Goal: Communication & Community: Answer question/provide support

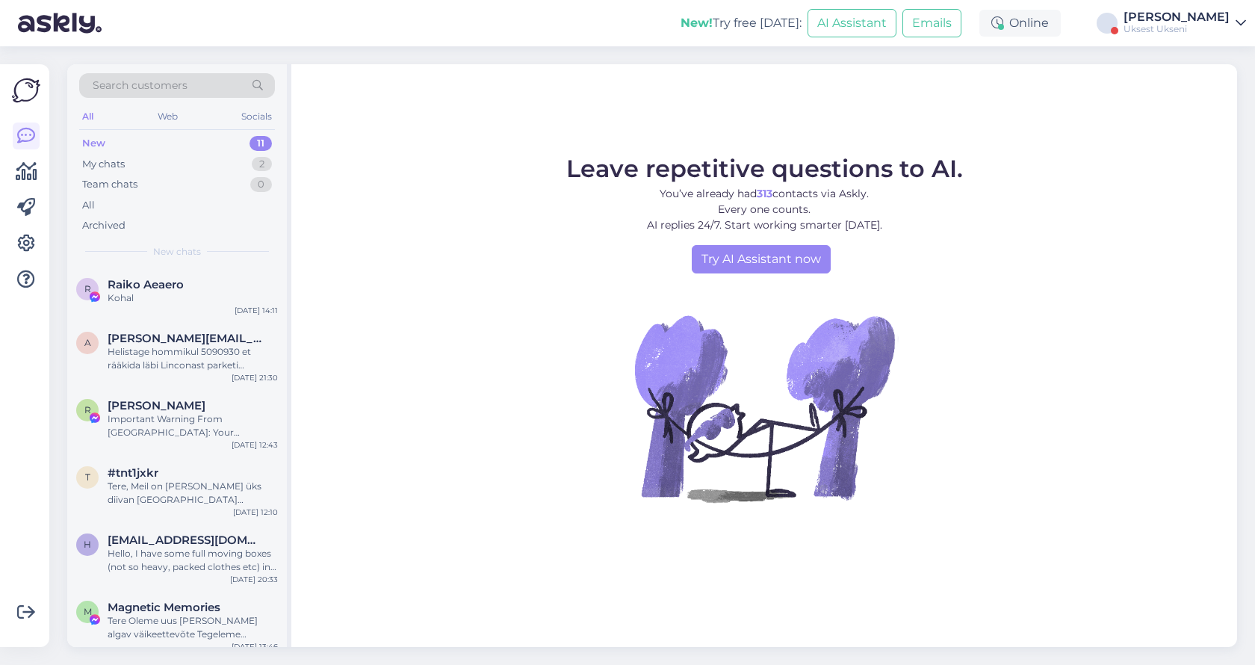
click at [1238, 28] on icon at bounding box center [1240, 23] width 10 height 12
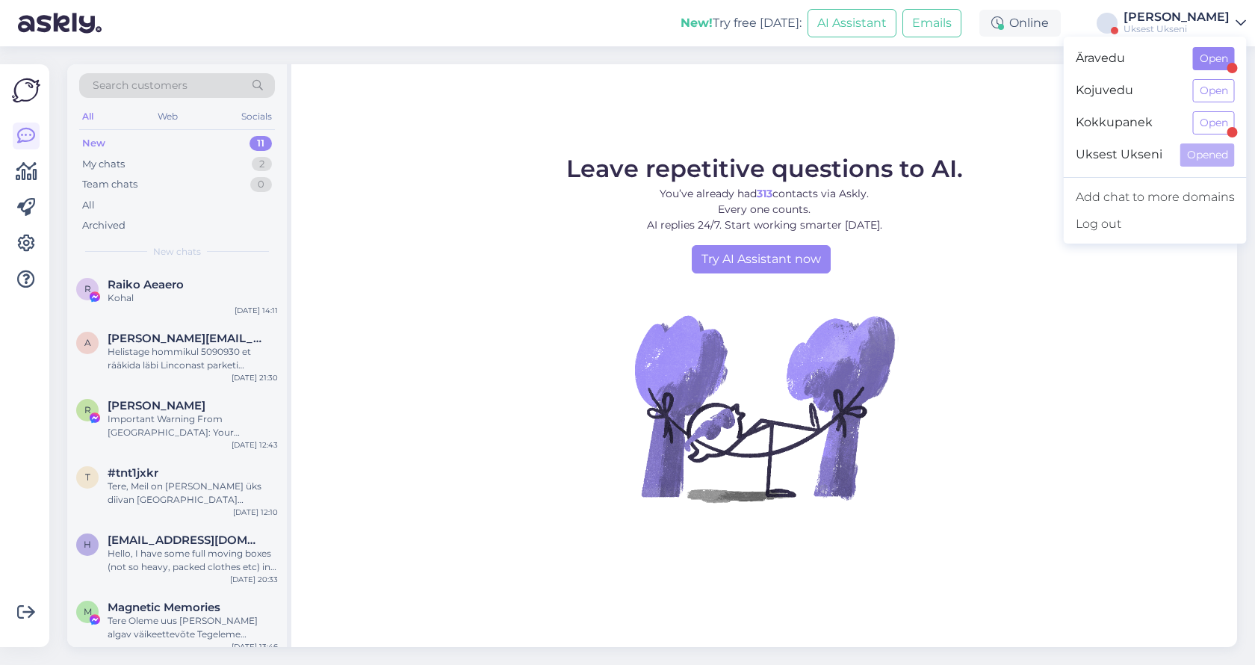
click at [1209, 63] on button "Open" at bounding box center [1214, 58] width 42 height 23
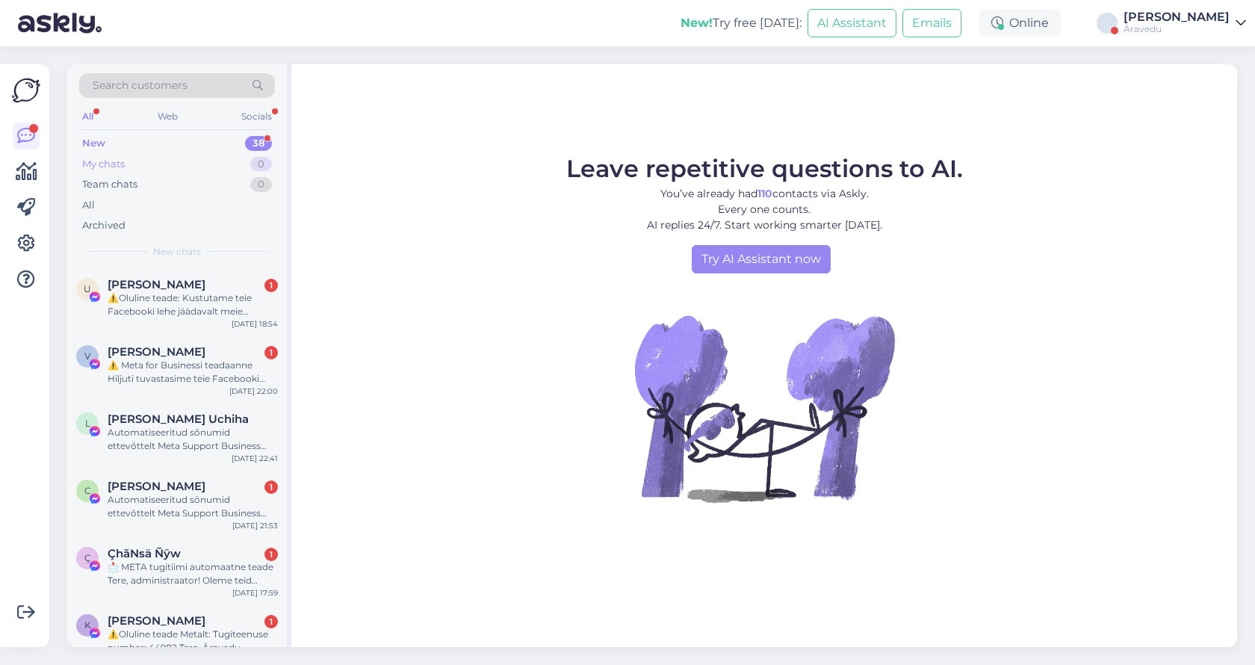
click at [137, 167] on div "My chats 0" at bounding box center [177, 164] width 196 height 21
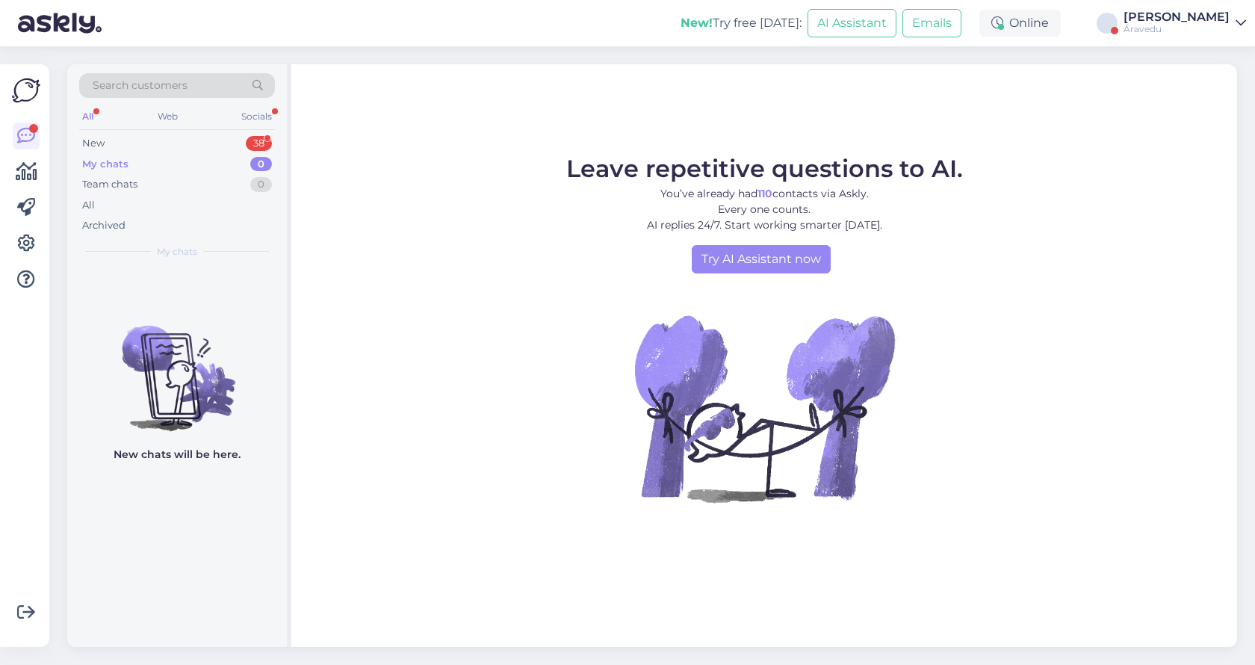
click at [107, 170] on div "My chats 0" at bounding box center [177, 164] width 196 height 21
click at [1234, 22] on link "Артём Вэльсио Äravedu" at bounding box center [1184, 23] width 122 height 24
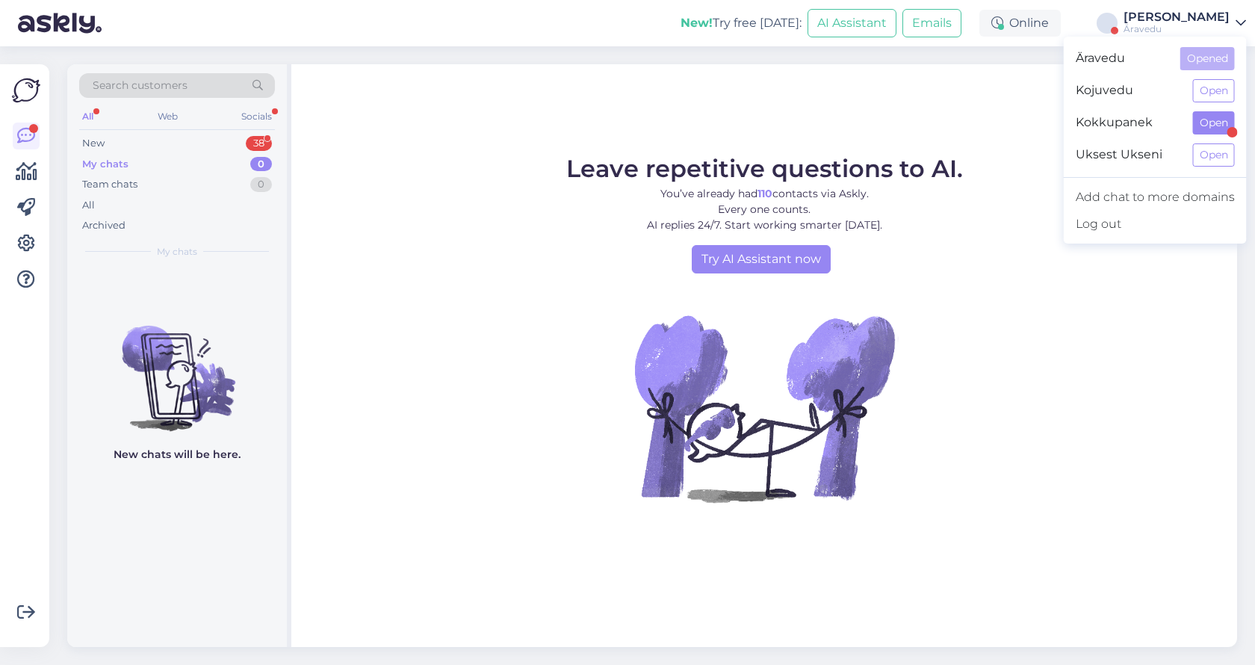
click at [1203, 130] on button "Open" at bounding box center [1214, 122] width 42 height 23
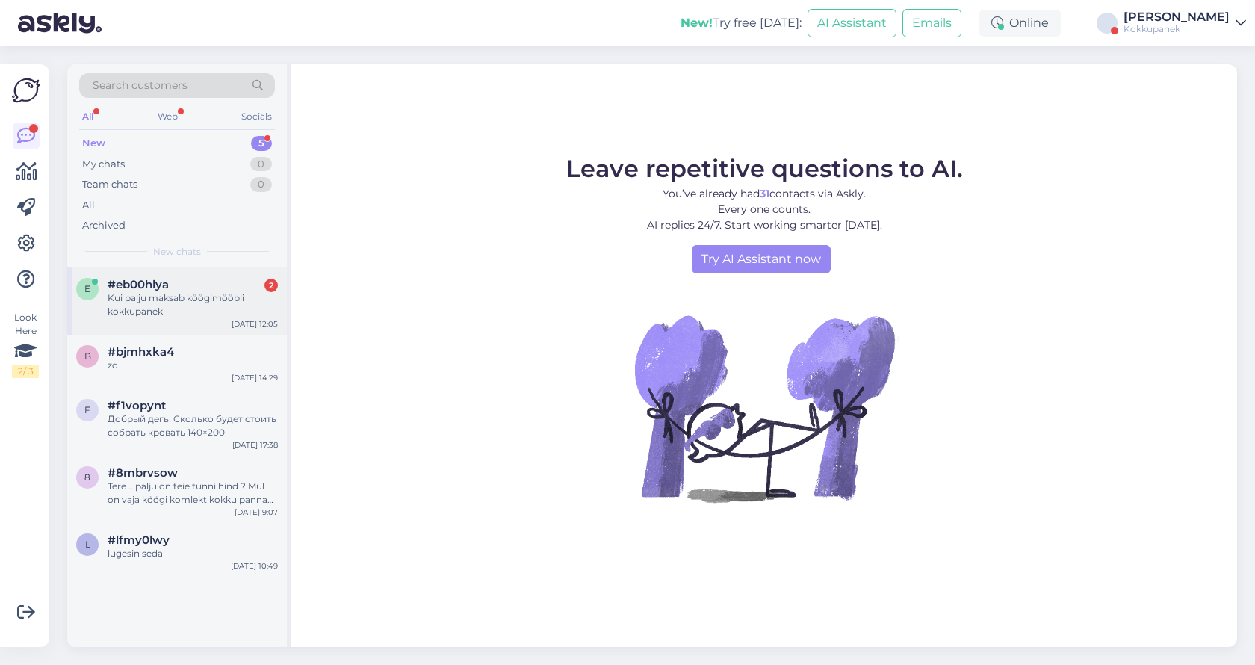
click at [193, 297] on div "Kui palju maksab köögimööbli kokkupanek" at bounding box center [193, 304] width 170 height 27
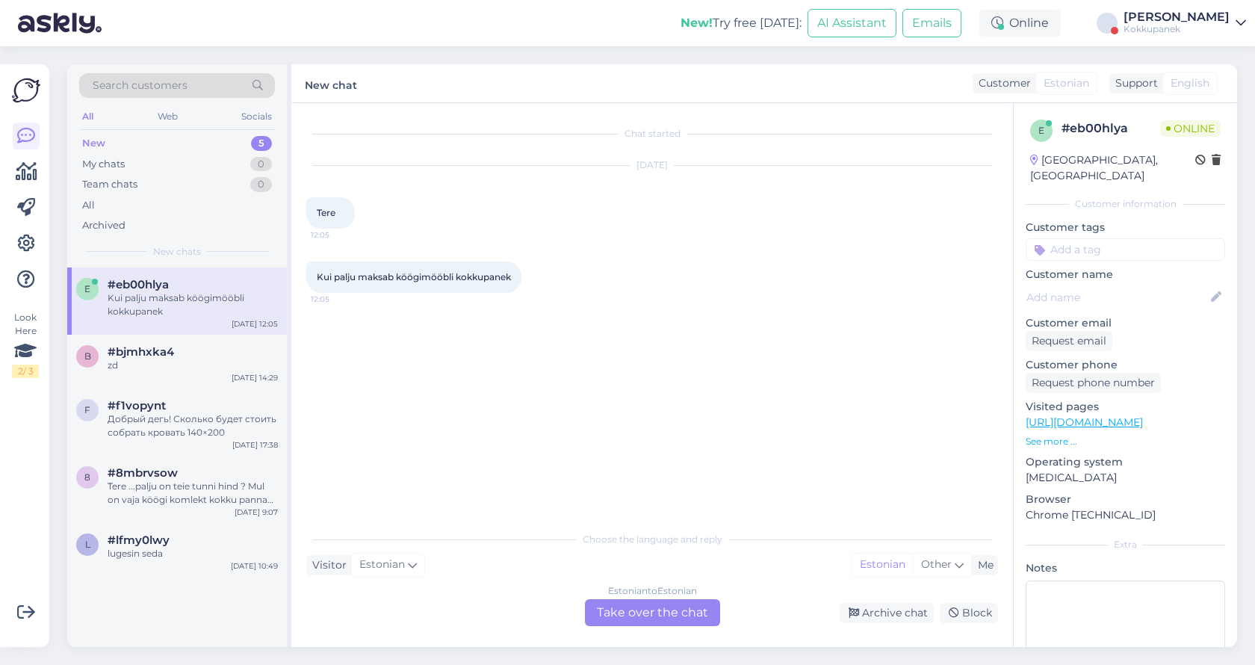
click at [630, 617] on div "Estonian to Estonian Take over the chat" at bounding box center [652, 612] width 135 height 27
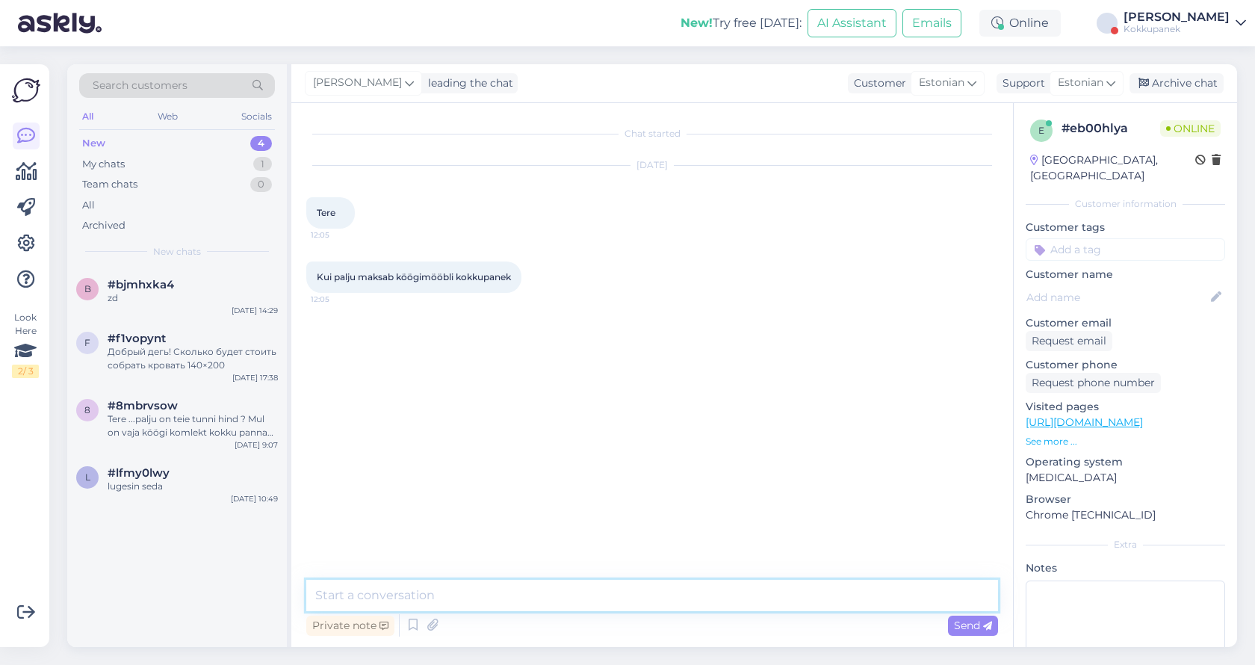
click at [524, 596] on textarea at bounding box center [652, 595] width 692 height 31
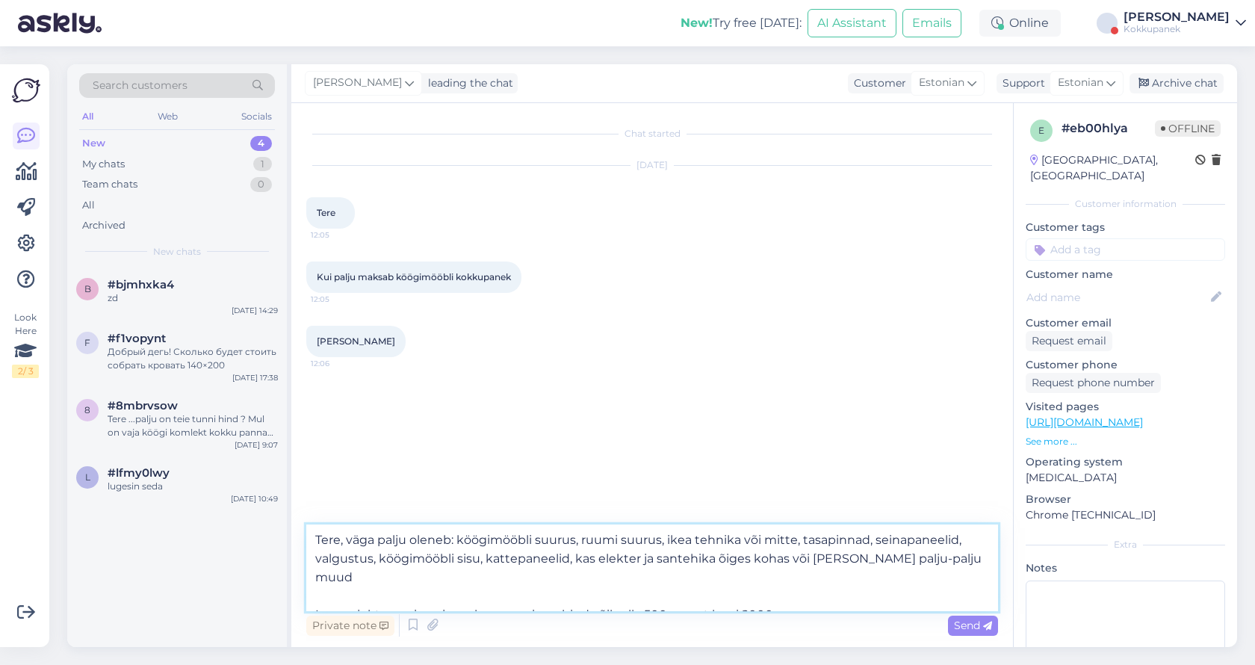
type textarea "Tere, väga palju oleneb: köögimööbli suurus, ruumi suurus, ikea tehnika või mit…"
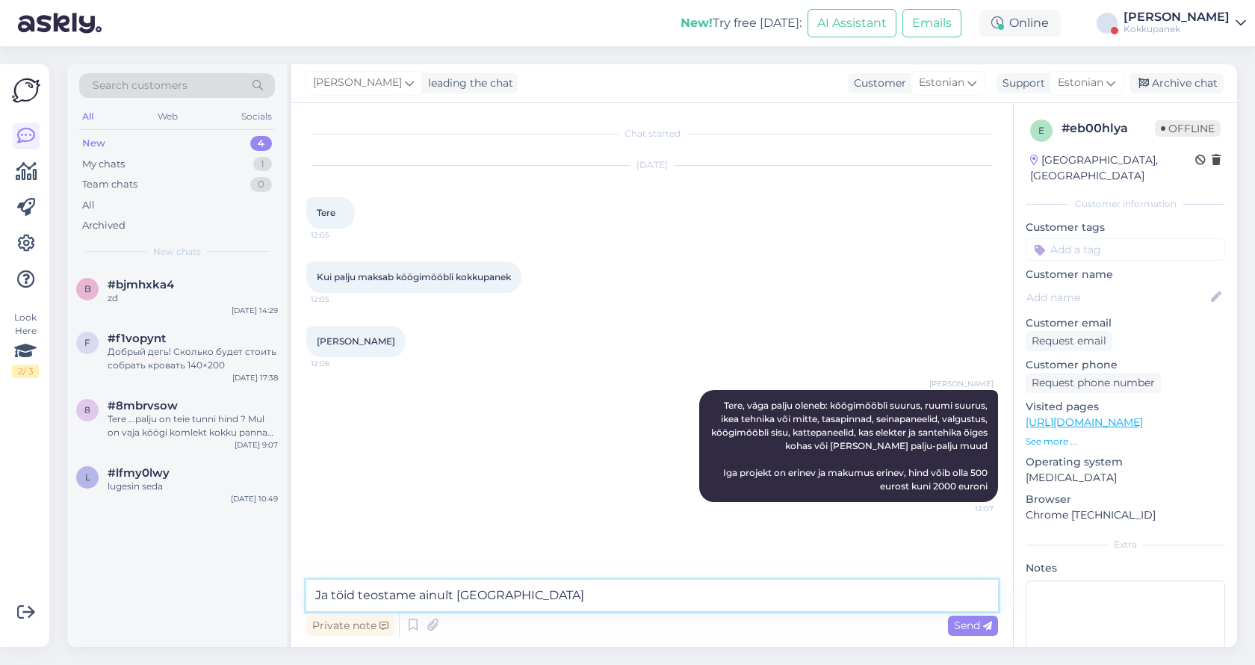
type textarea "Ja töid teostame ainult Harjumaal"
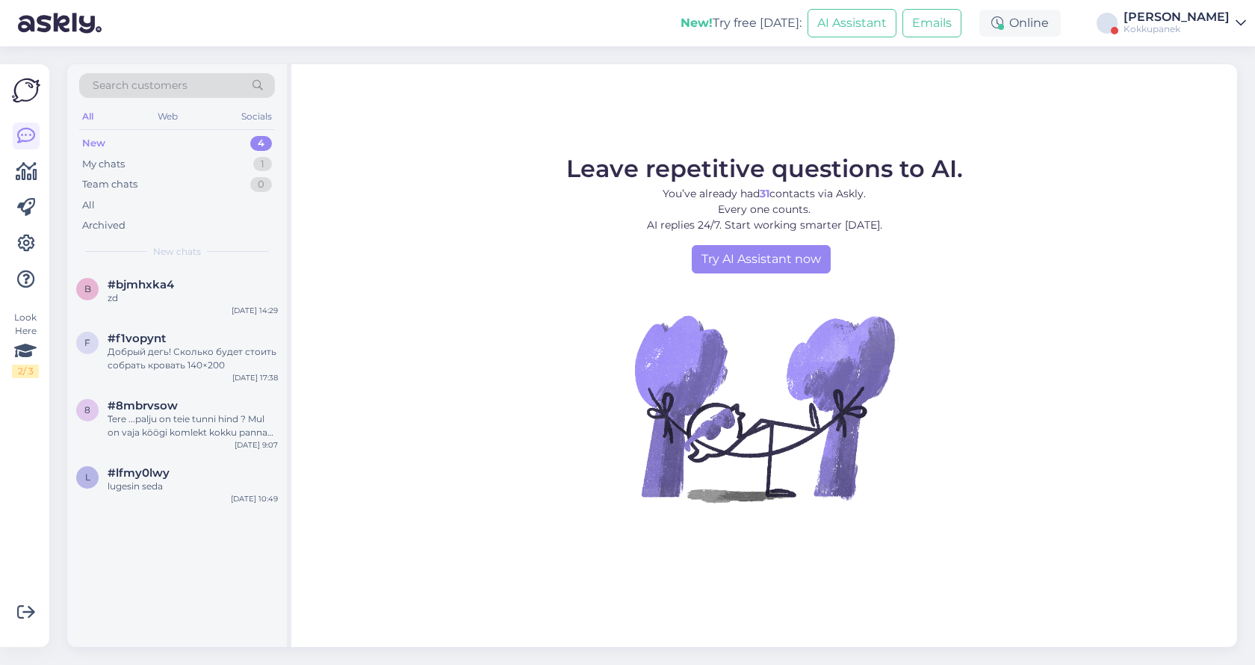
click at [1185, 30] on div "Kokkupanek" at bounding box center [1176, 29] width 106 height 12
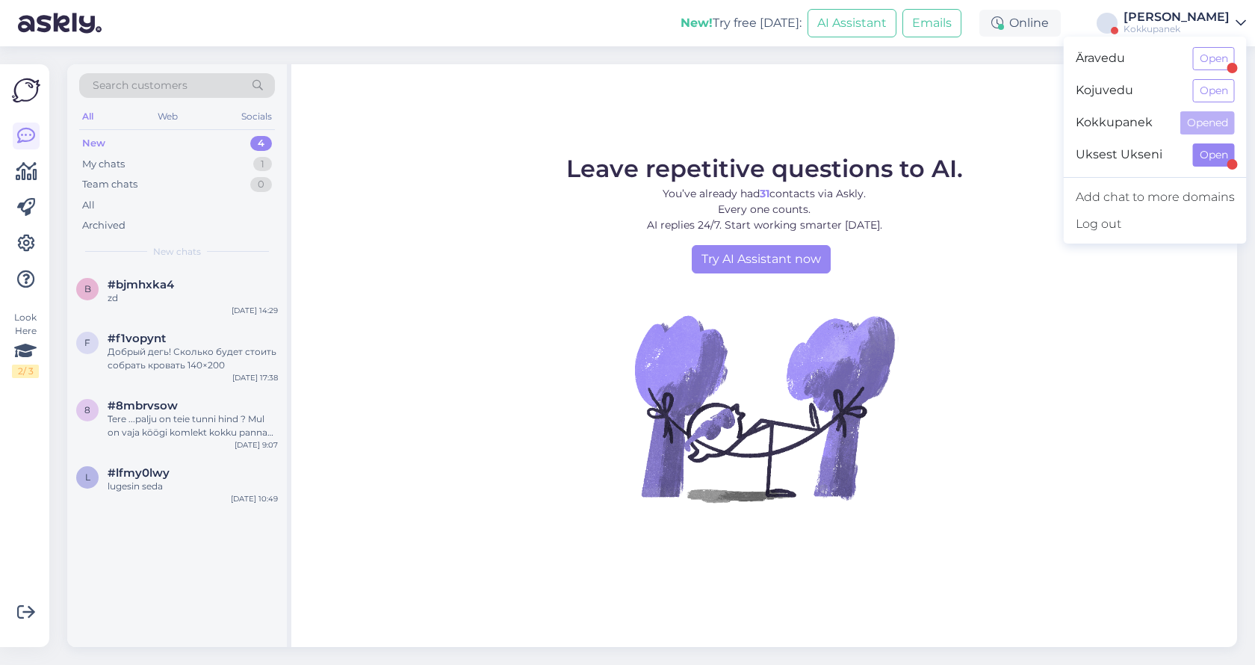
click at [1205, 158] on button "Open" at bounding box center [1214, 154] width 42 height 23
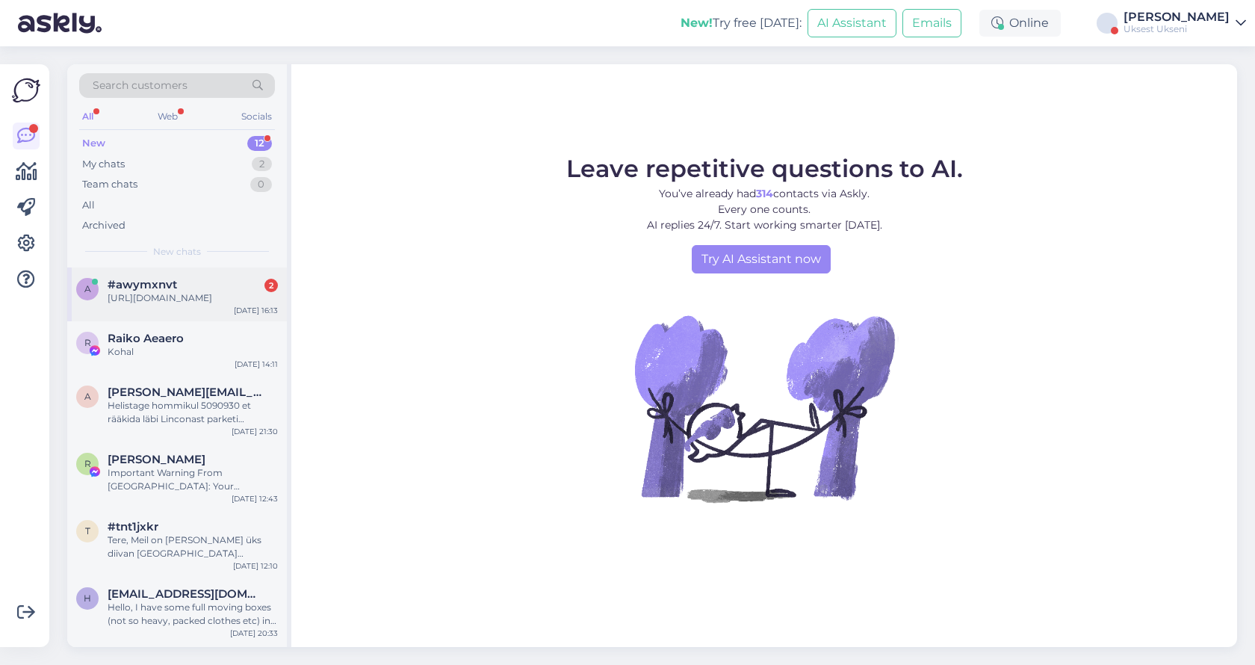
click at [182, 305] on div "[URL][DOMAIN_NAME]" at bounding box center [193, 297] width 170 height 13
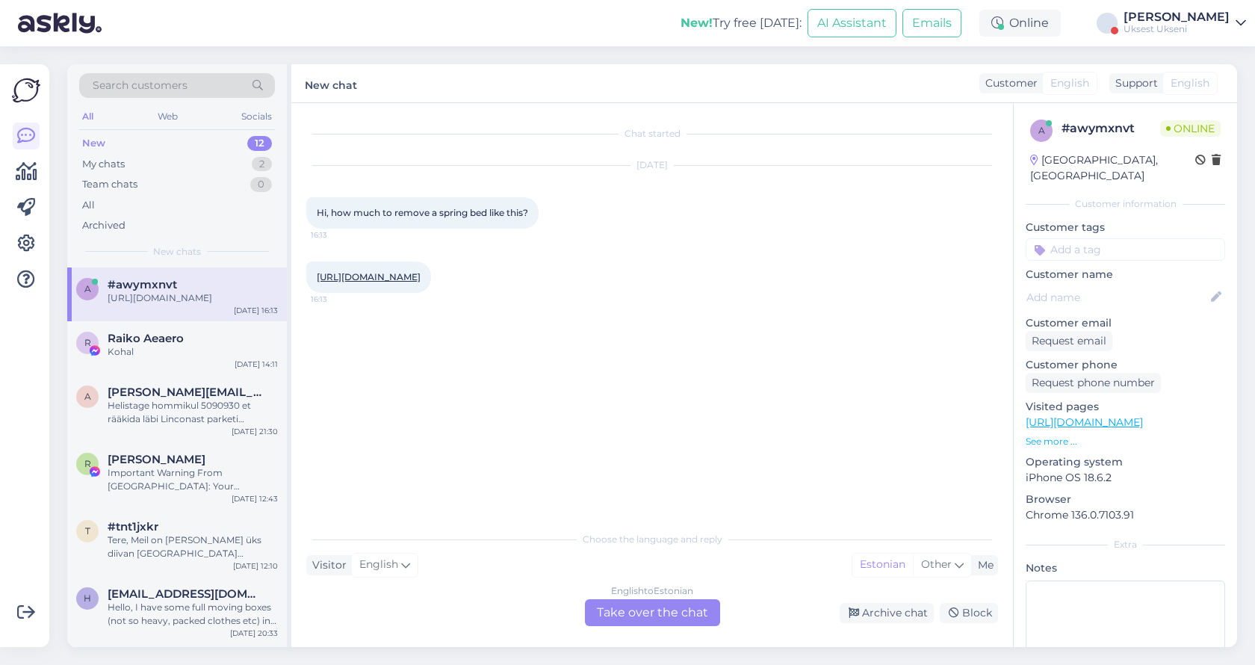
click at [652, 612] on div "English to Estonian Take over the chat" at bounding box center [652, 612] width 135 height 27
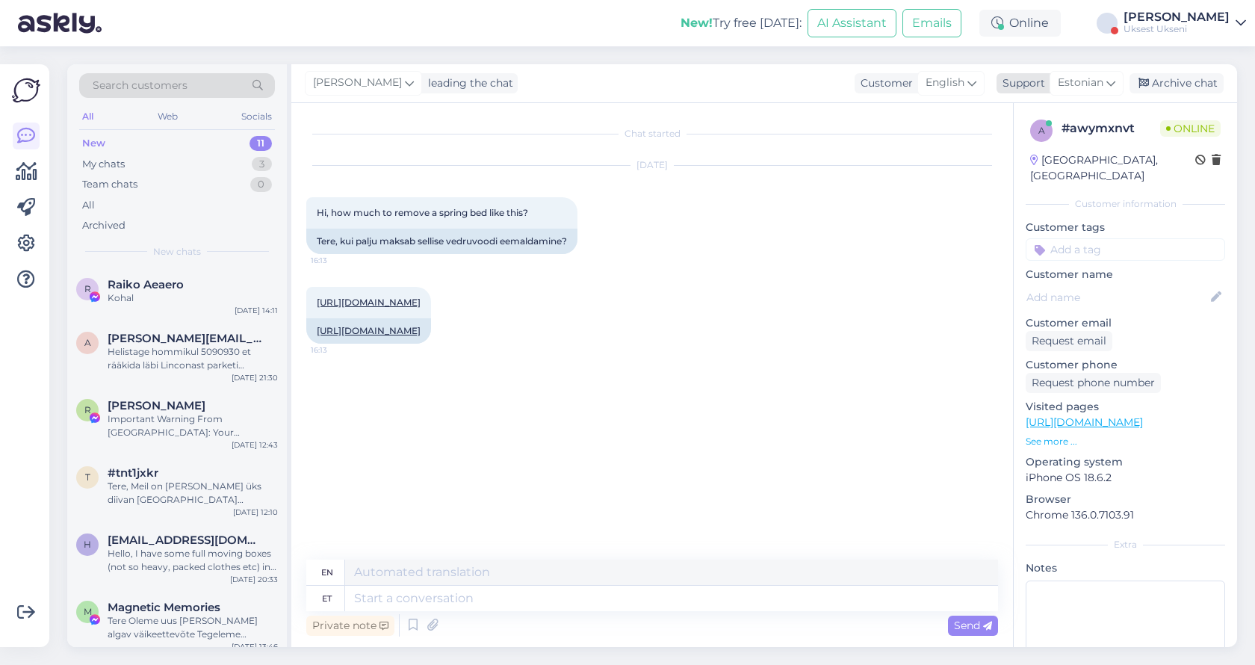
click at [1116, 83] on div "Estonian" at bounding box center [1086, 83] width 74 height 24
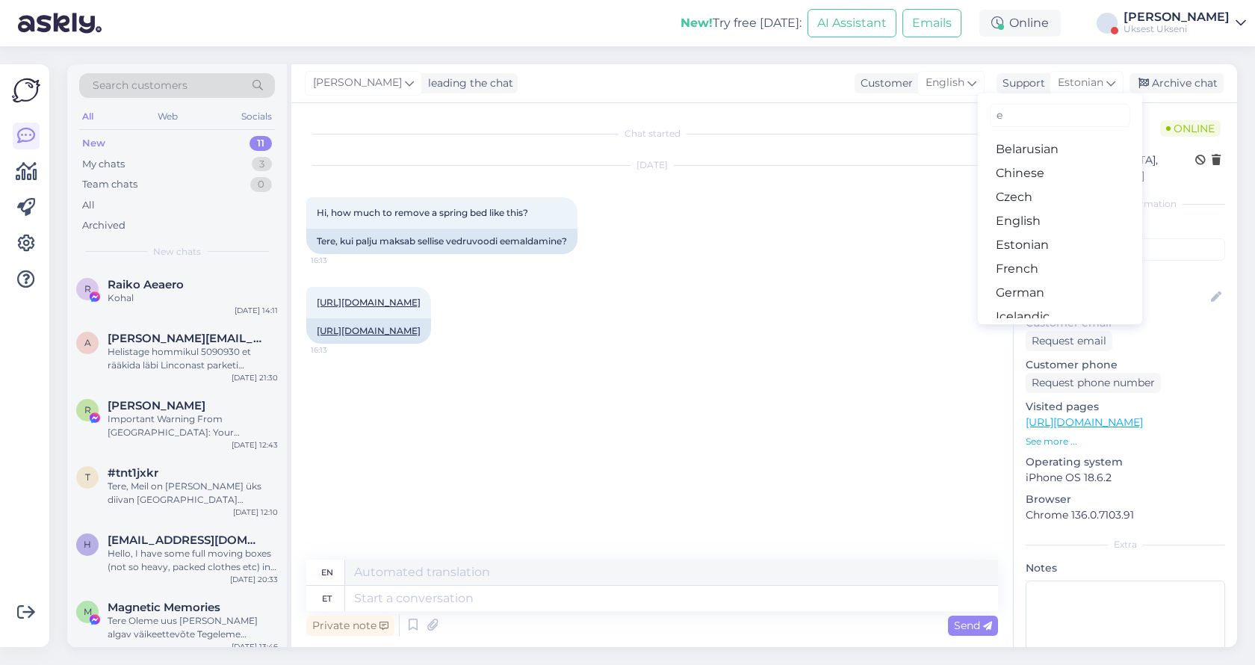
type input "en"
click at [1038, 209] on link "English" at bounding box center [1060, 221] width 164 height 24
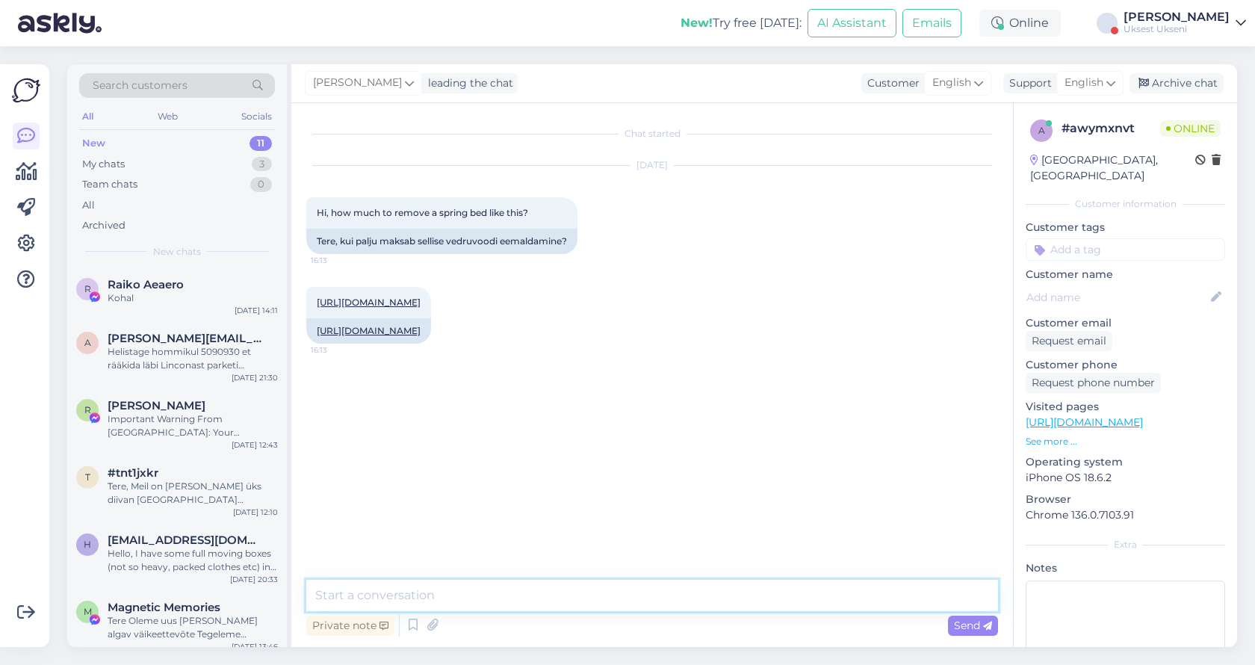
click at [498, 604] on textarea at bounding box center [652, 595] width 692 height 31
type textarea "Hello"
type textarea "one moment"
click at [421, 308] on link "[URL][DOMAIN_NAME]" at bounding box center [369, 302] width 104 height 11
click at [426, 592] on textarea at bounding box center [652, 595] width 692 height 31
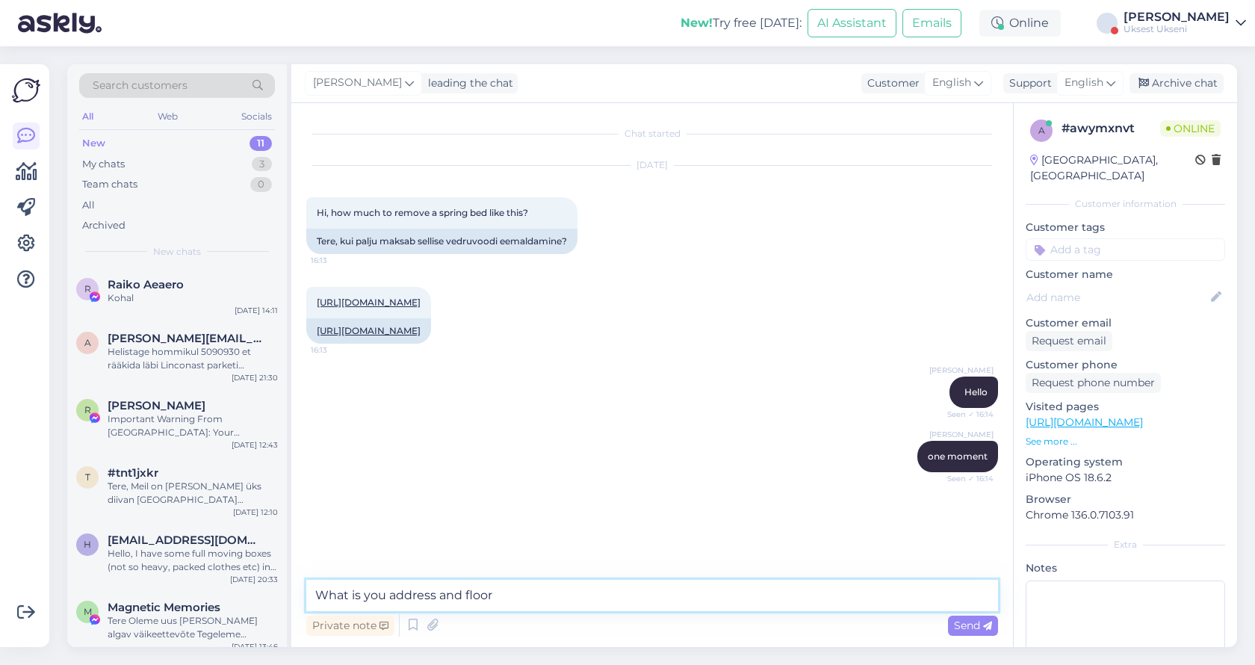
type textarea "What is you address and floor?"
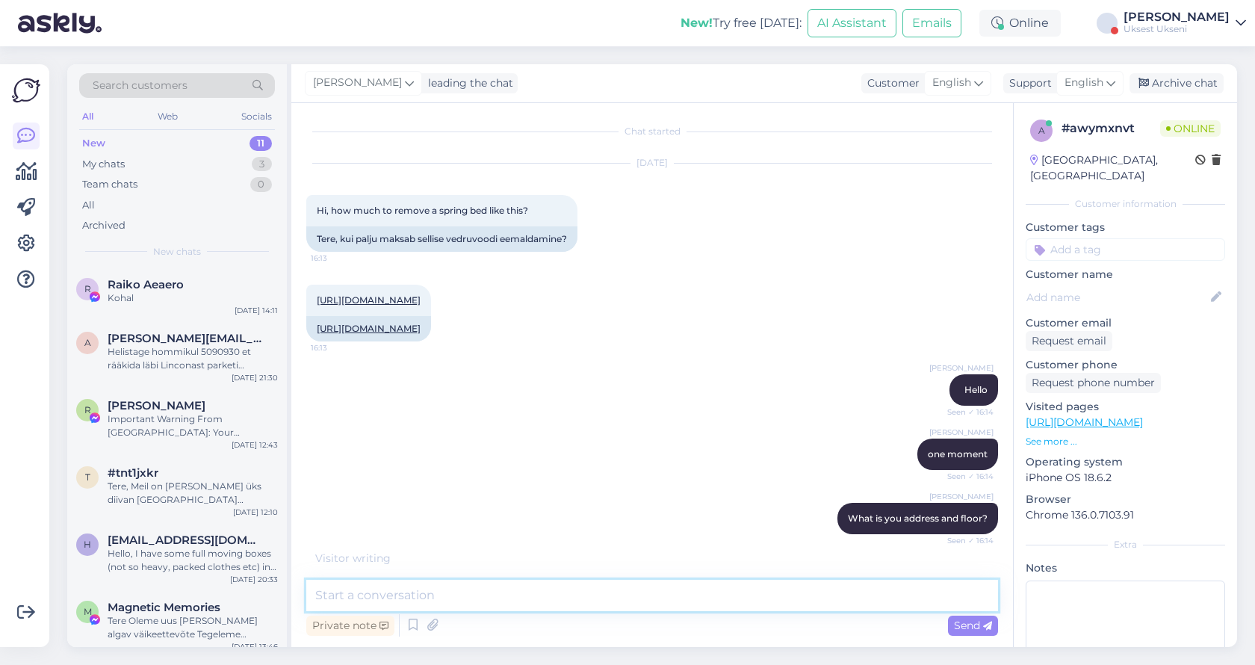
scroll to position [105, 0]
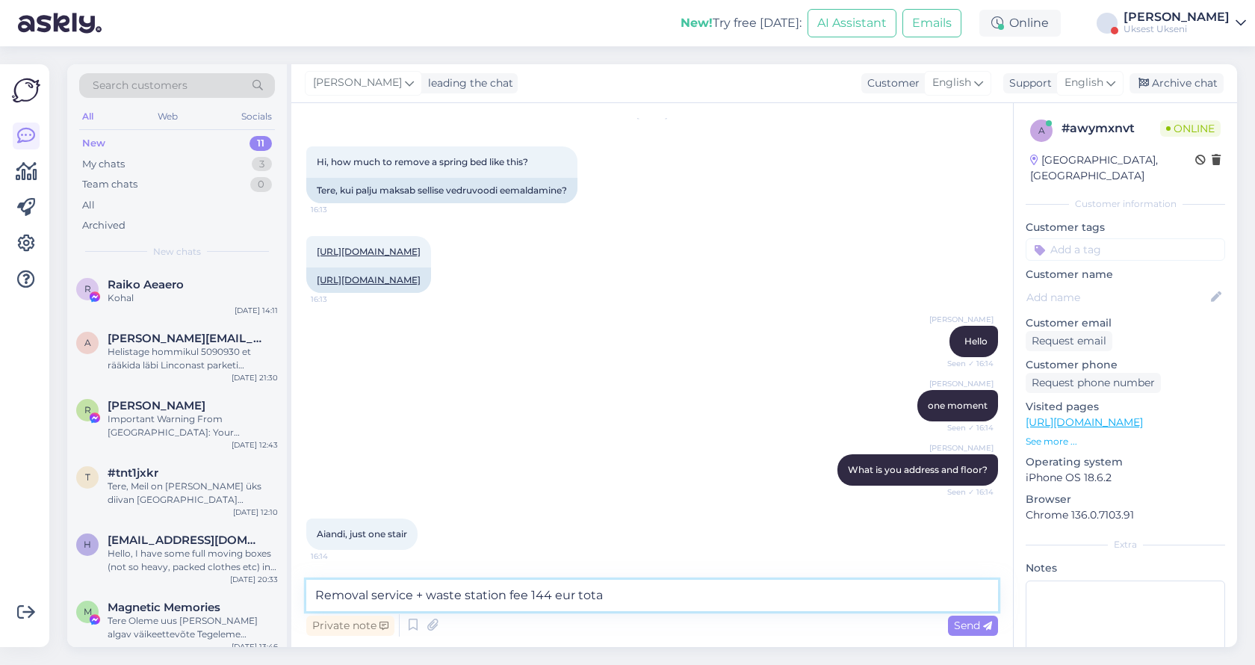
type textarea "Removal service + waste station fee 144 eur total"
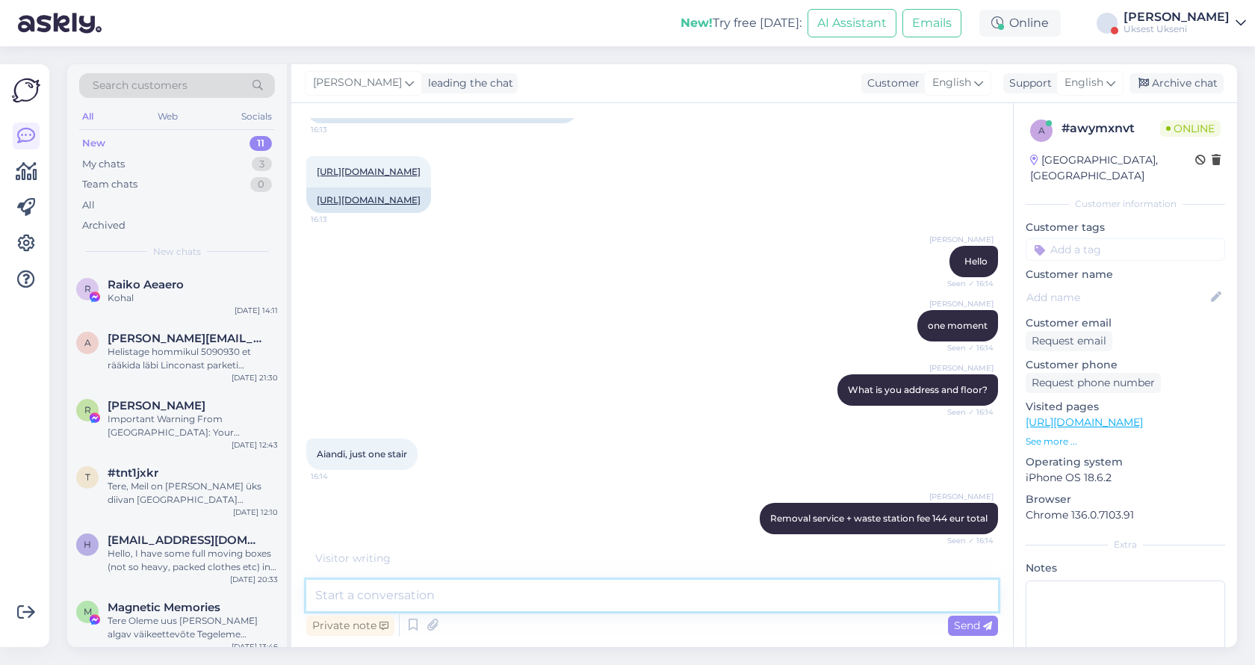
scroll to position [233, 0]
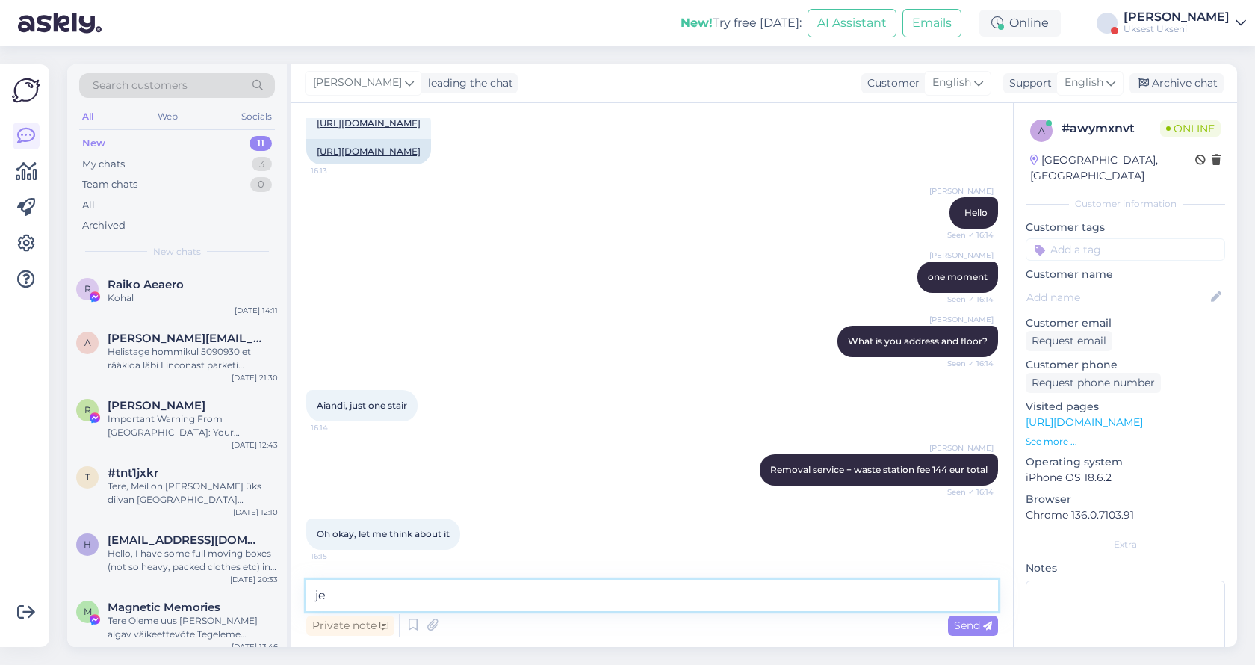
type textarea "jep"
